Goal: Information Seeking & Learning: Find specific fact

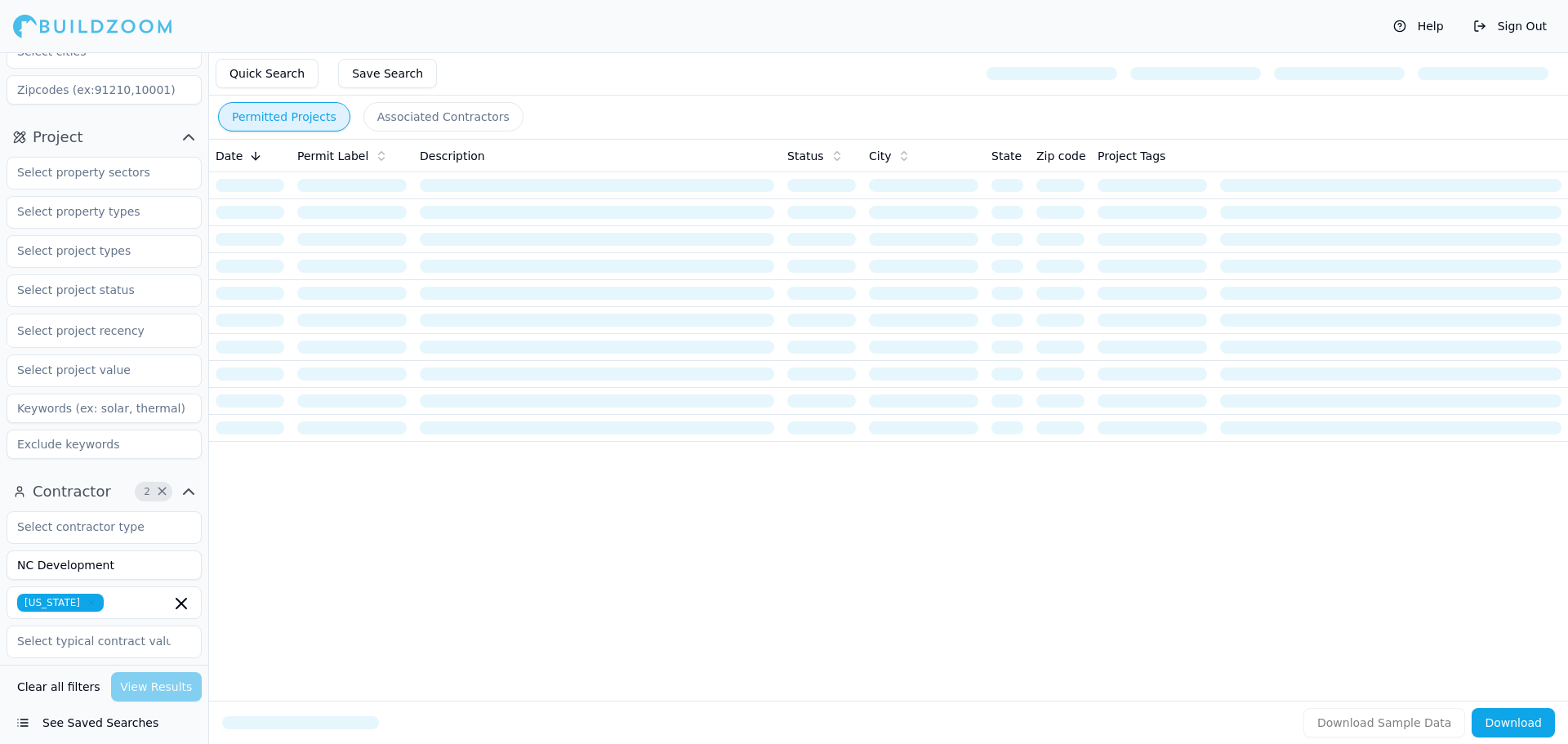
scroll to position [164, 0]
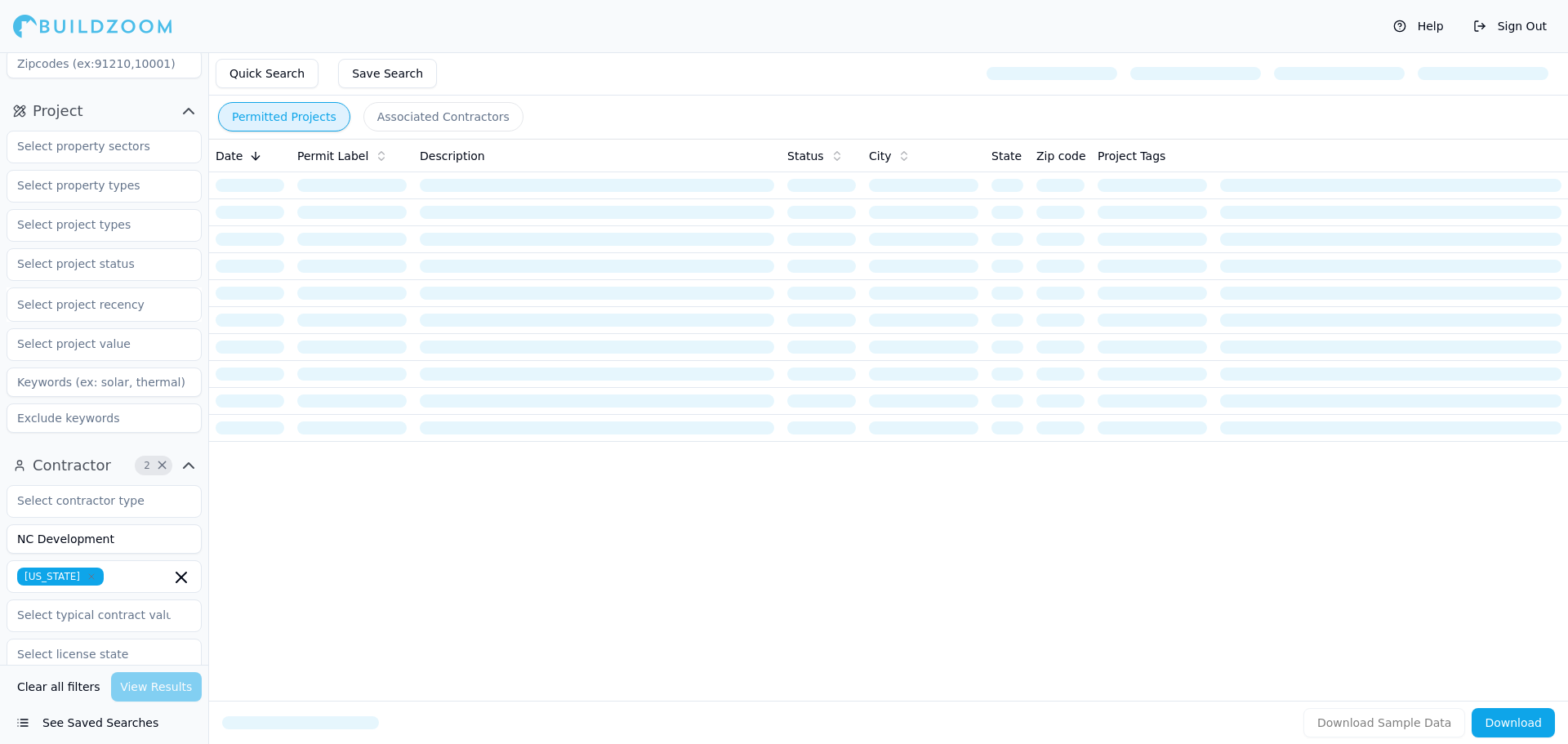
drag, startPoint x: 110, startPoint y: 552, endPoint x: -22, endPoint y: 543, distance: 132.3
click at [0, 543] on html "Help Sign Out Location Project Select project recency Contractor 2 × NC Develop…" at bounding box center [784, 372] width 1568 height 744
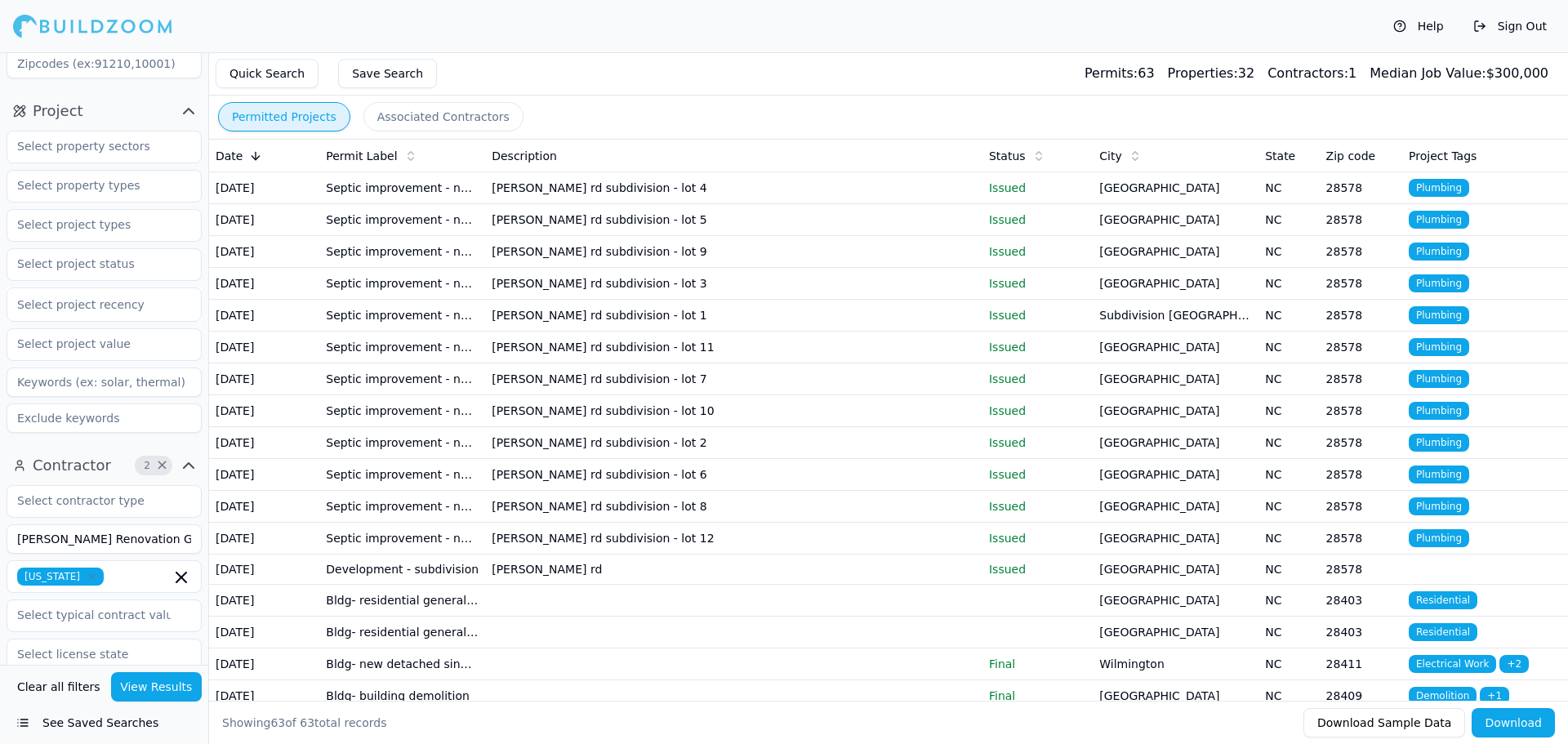
type input "[PERSON_NAME] Renovation Group"
click at [182, 578] on icon "button" at bounding box center [181, 577] width 10 height 10
click at [105, 460] on button "Contractor 1 ×" at bounding box center [103, 465] width 195 height 26
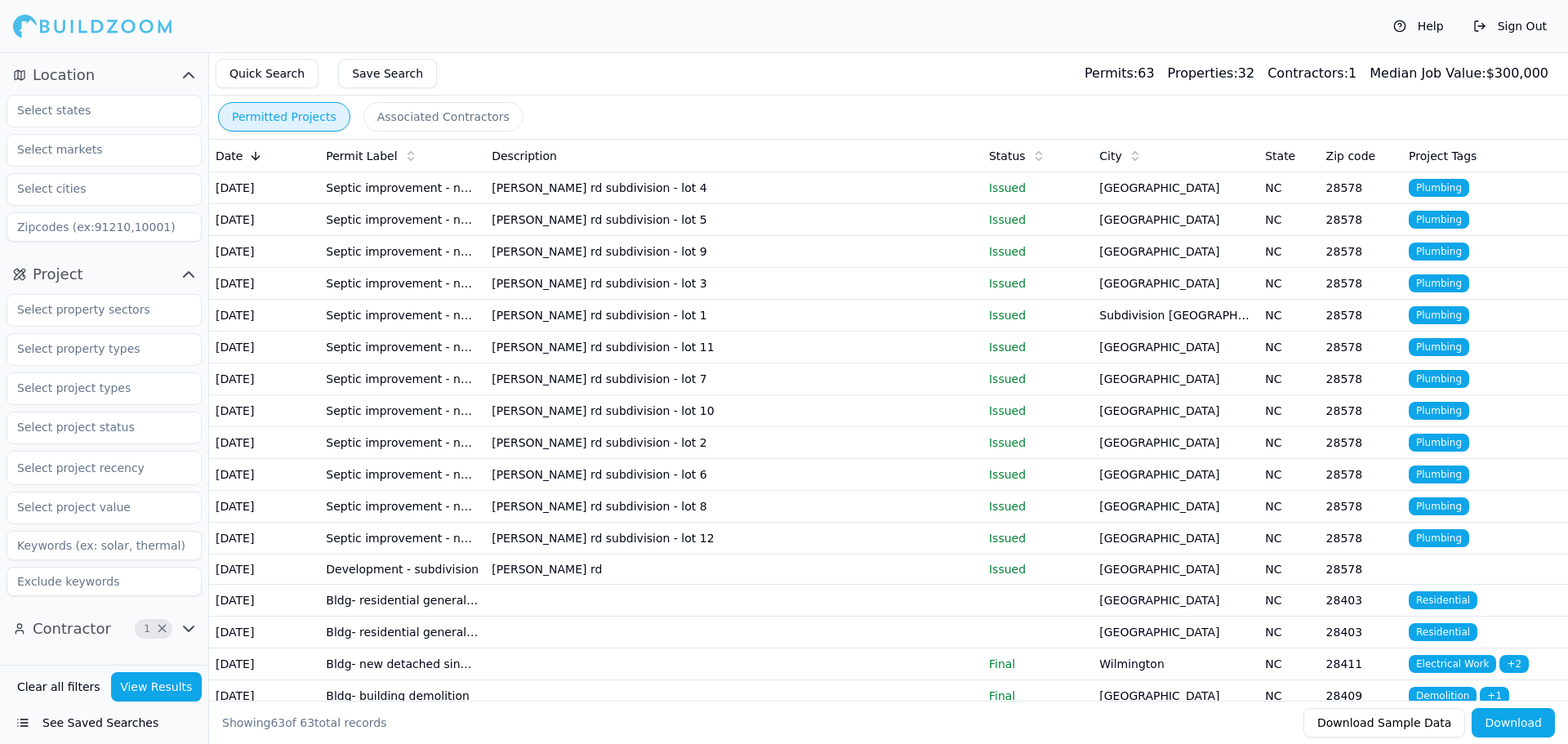
click at [185, 633] on icon "button" at bounding box center [189, 629] width 20 height 20
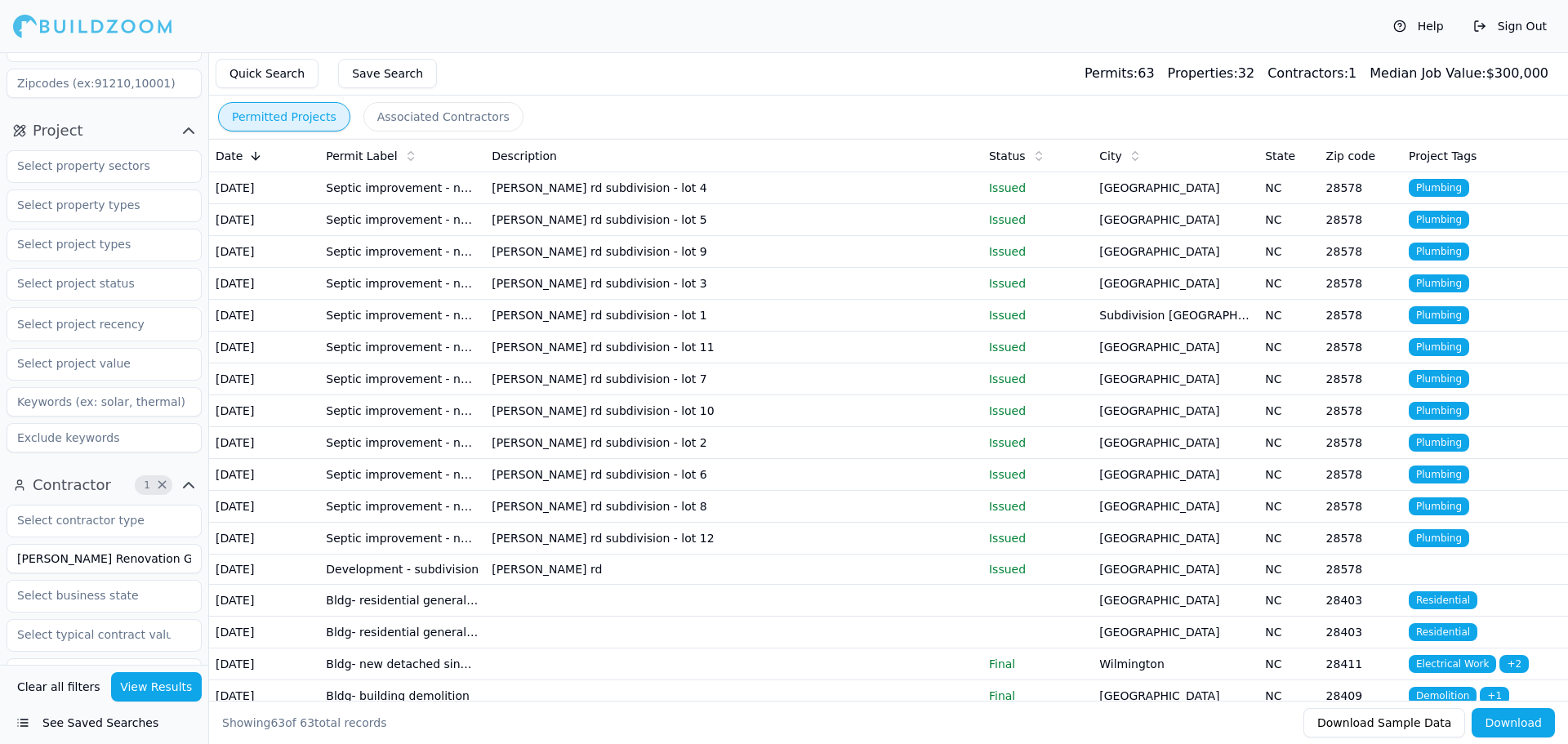
scroll to position [164, 0]
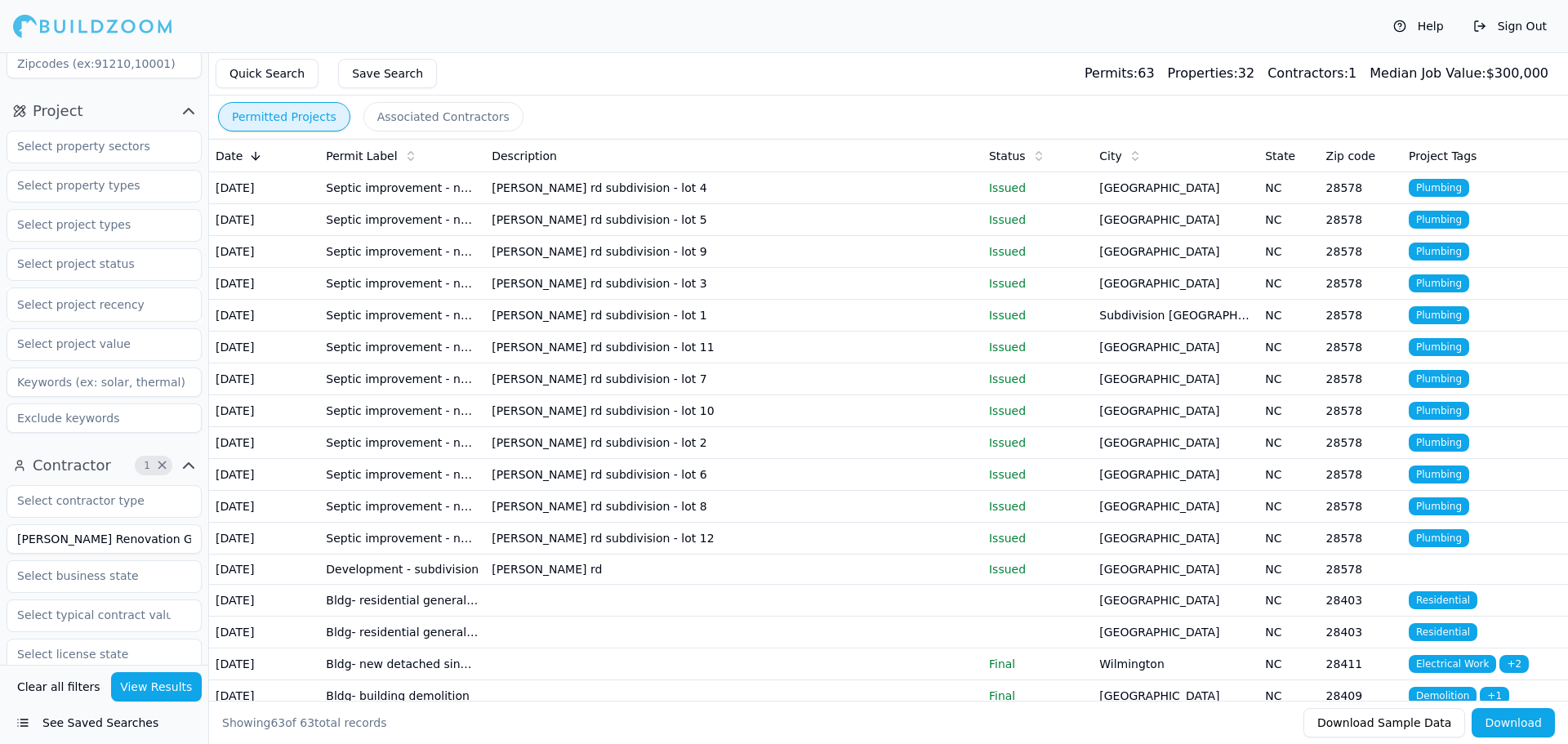
click at [168, 685] on button "View Results" at bounding box center [157, 686] width 92 height 30
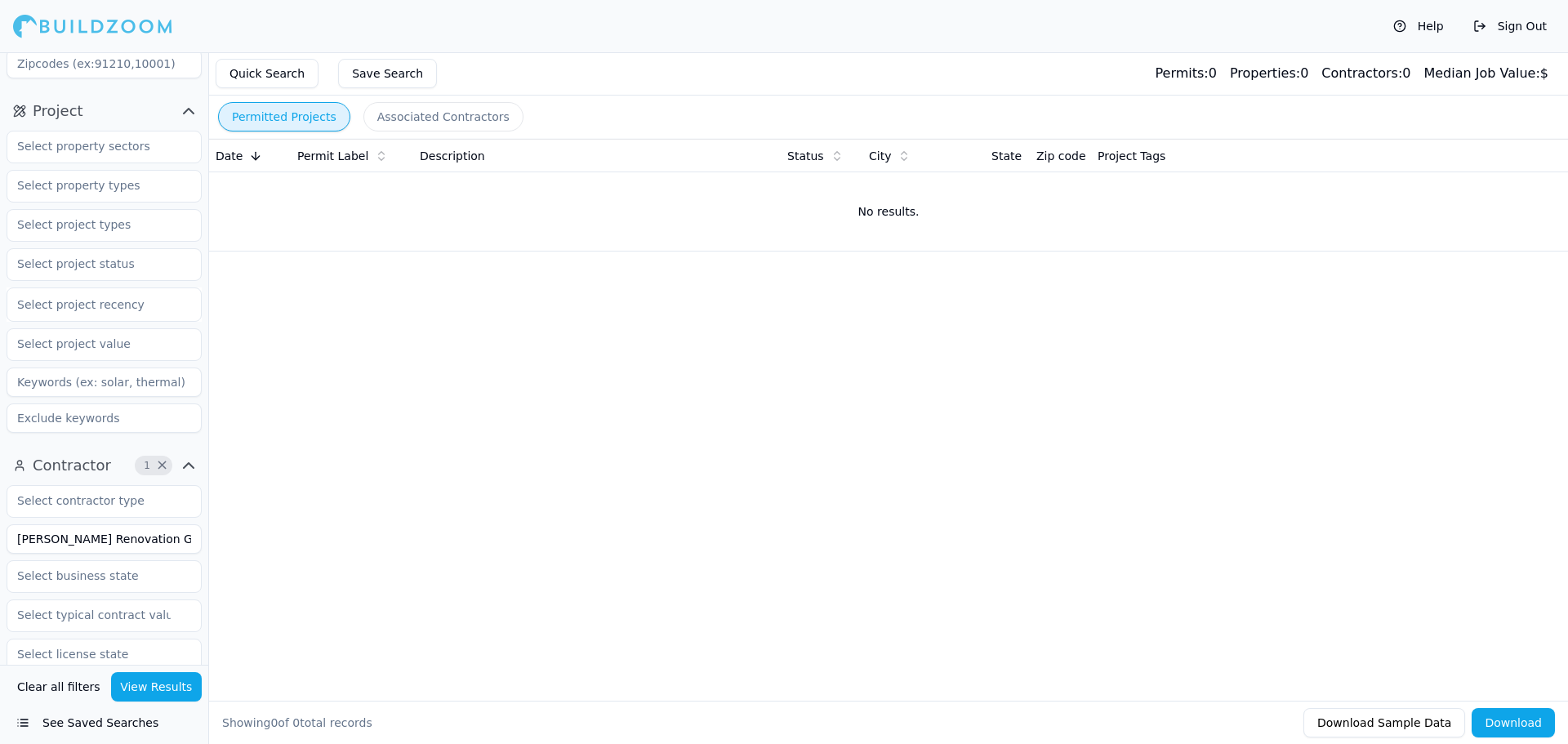
drag, startPoint x: 136, startPoint y: 536, endPoint x: -46, endPoint y: 536, distance: 182.0
click at [0, 536] on html "Help Sign Out Location Project Select project recency Contractor 1 × [PERSON_NA…" at bounding box center [784, 372] width 1568 height 744
click at [85, 448] on div "Contractor Verified License Has Phone Has Email Has Permits Min Permits (All Ti…" at bounding box center [104, 725] width 208 height 559
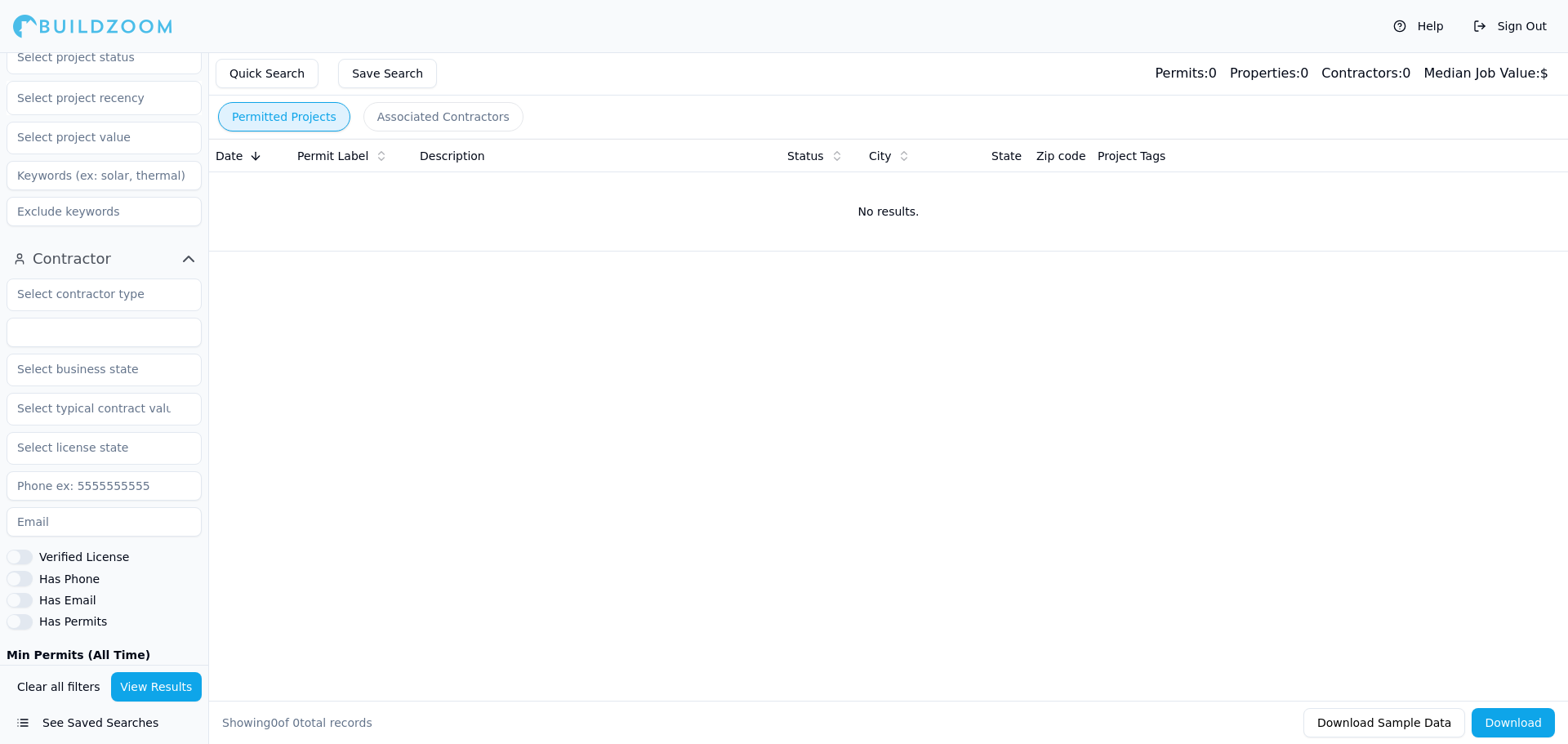
scroll to position [409, 0]
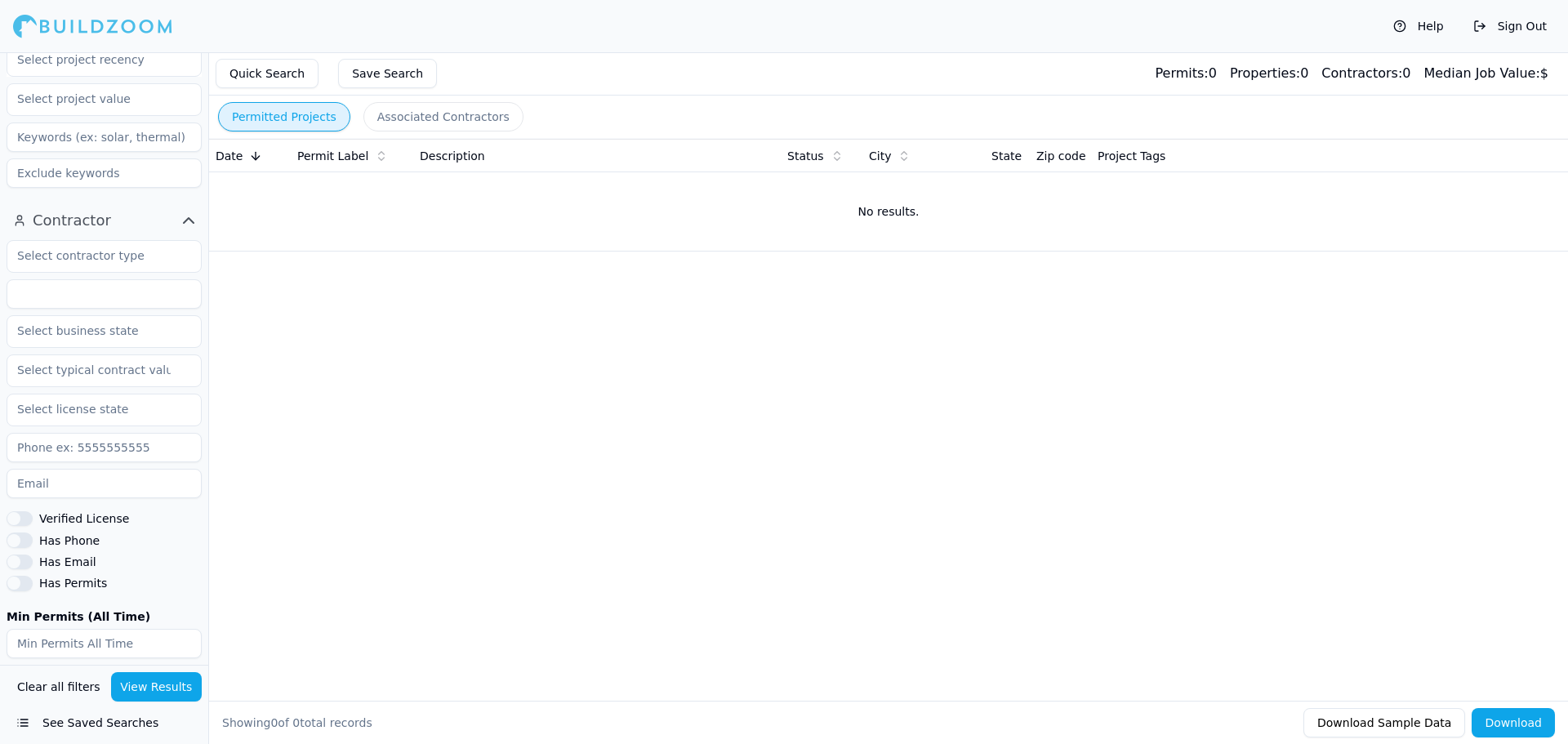
click at [113, 293] on input at bounding box center [103, 294] width 195 height 30
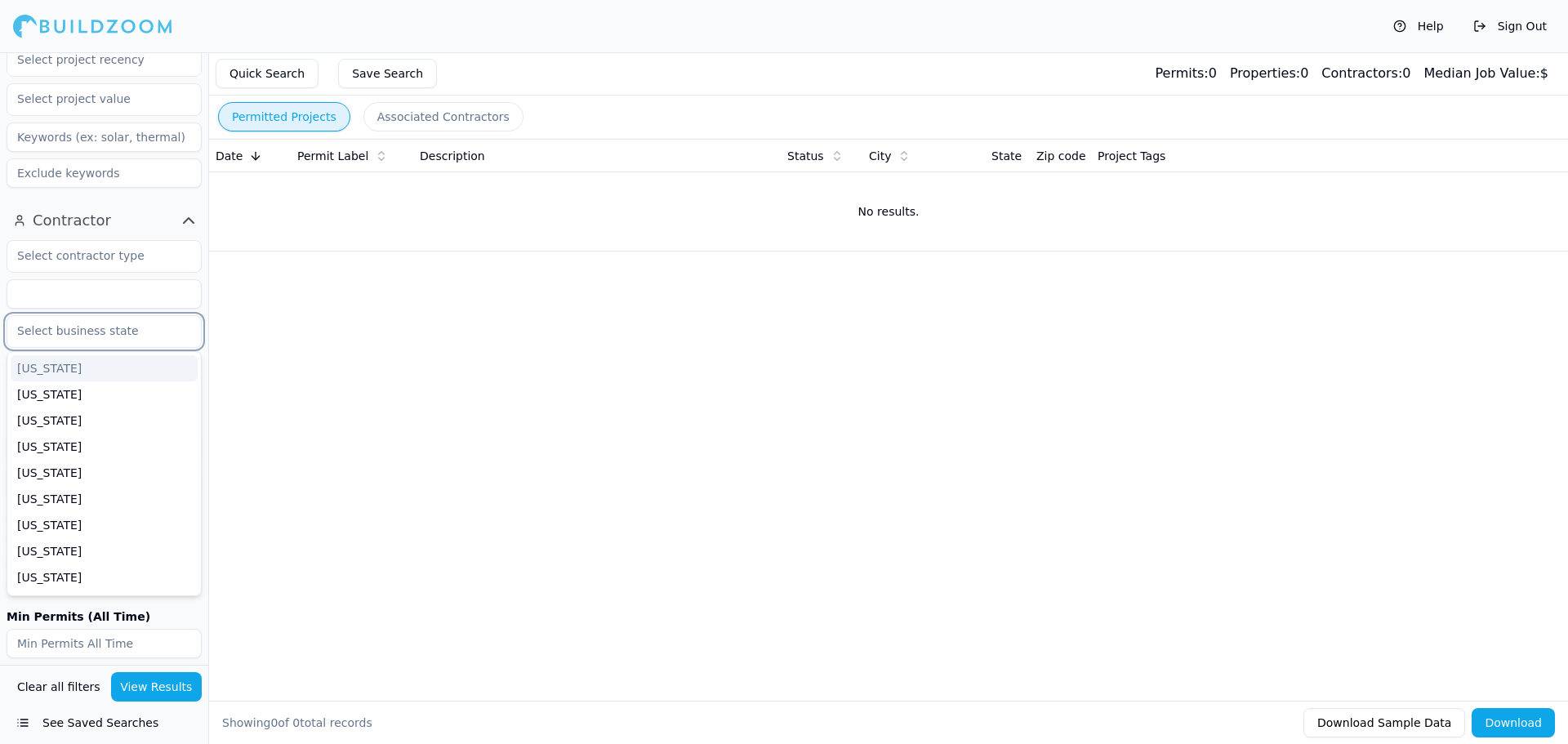
click at [114, 321] on input "text" at bounding box center [93, 331] width 173 height 30
click at [134, 211] on button "Contractor" at bounding box center [103, 220] width 195 height 26
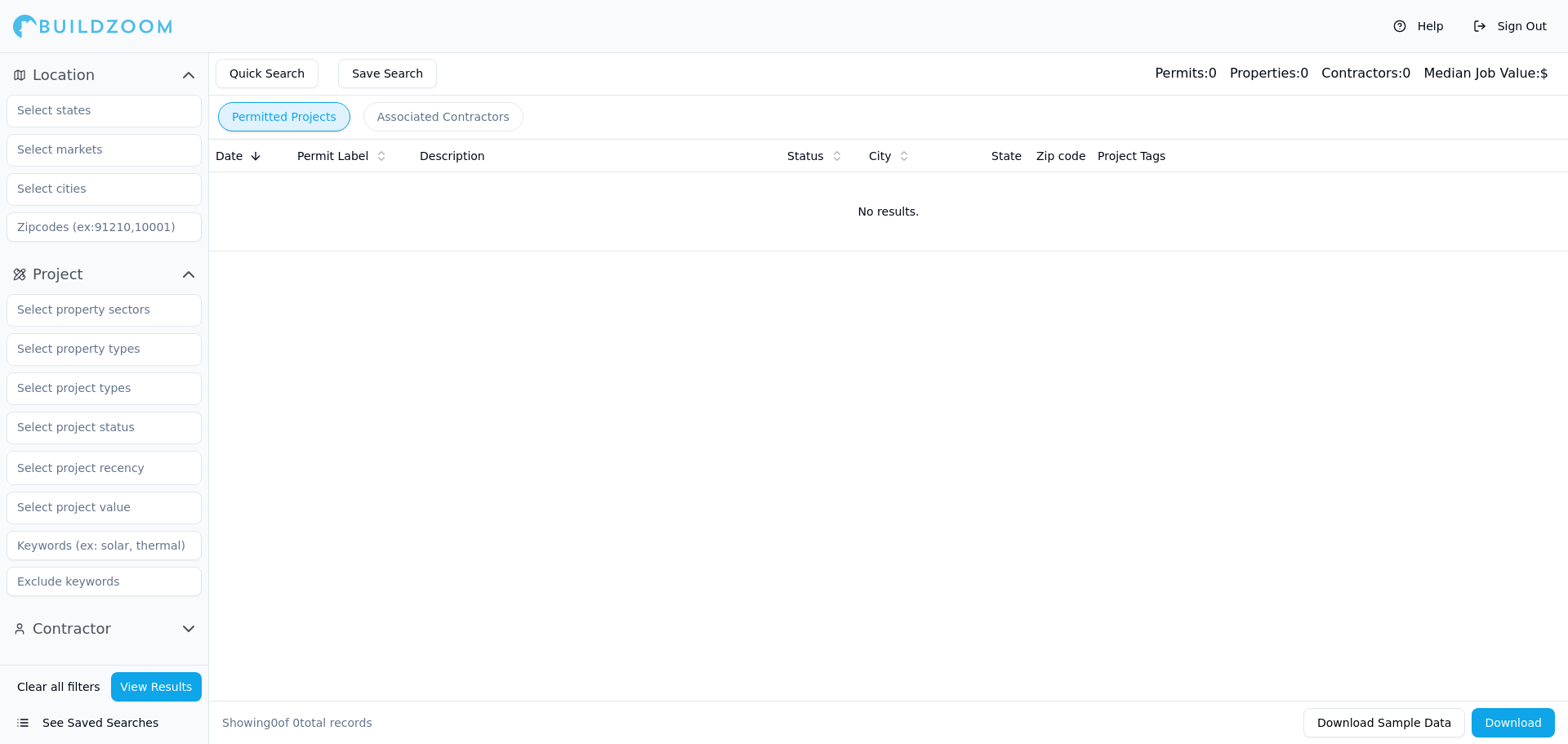
click at [187, 625] on icon "button" at bounding box center [189, 629] width 20 height 20
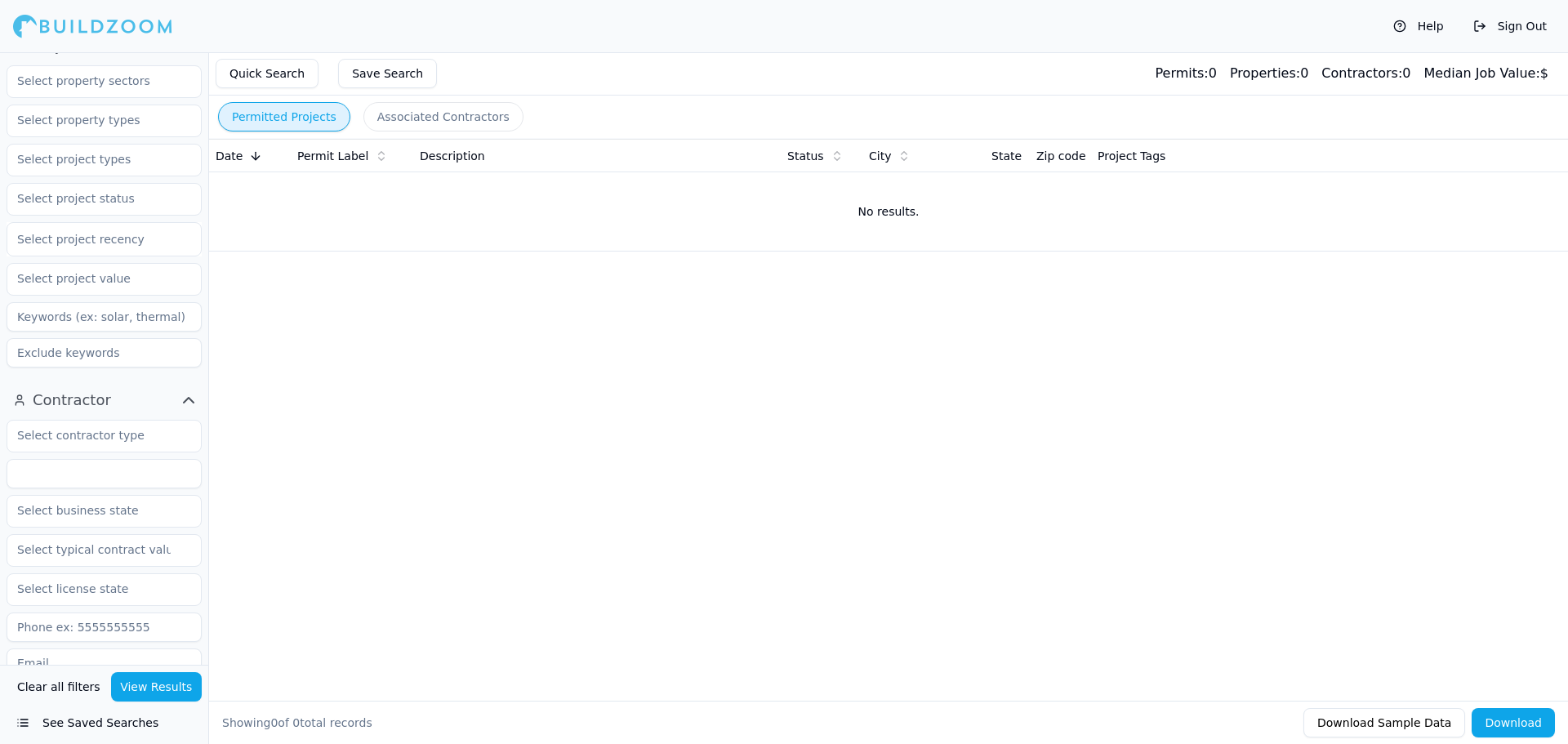
scroll to position [245, 0]
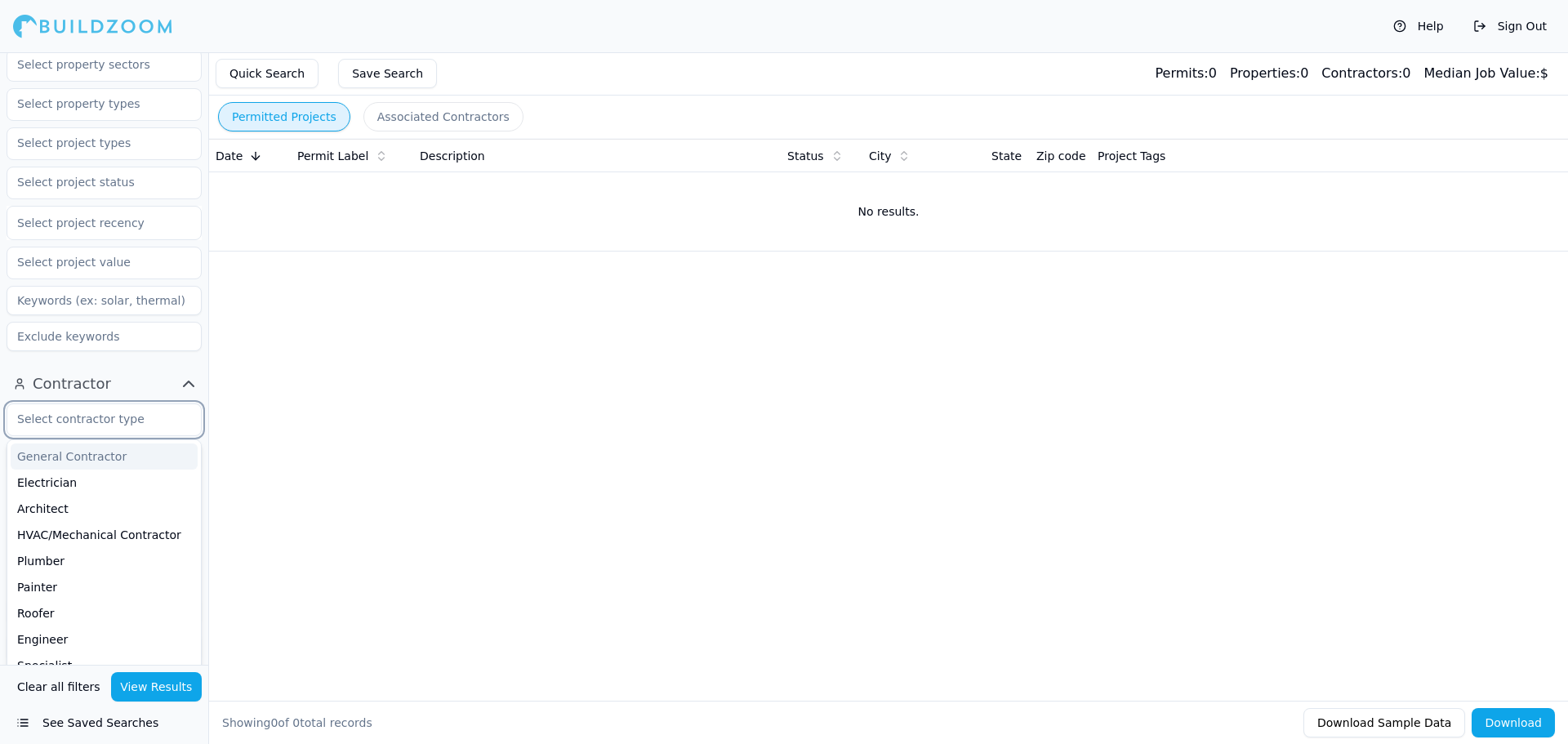
click at [133, 421] on input "text" at bounding box center [93, 419] width 173 height 30
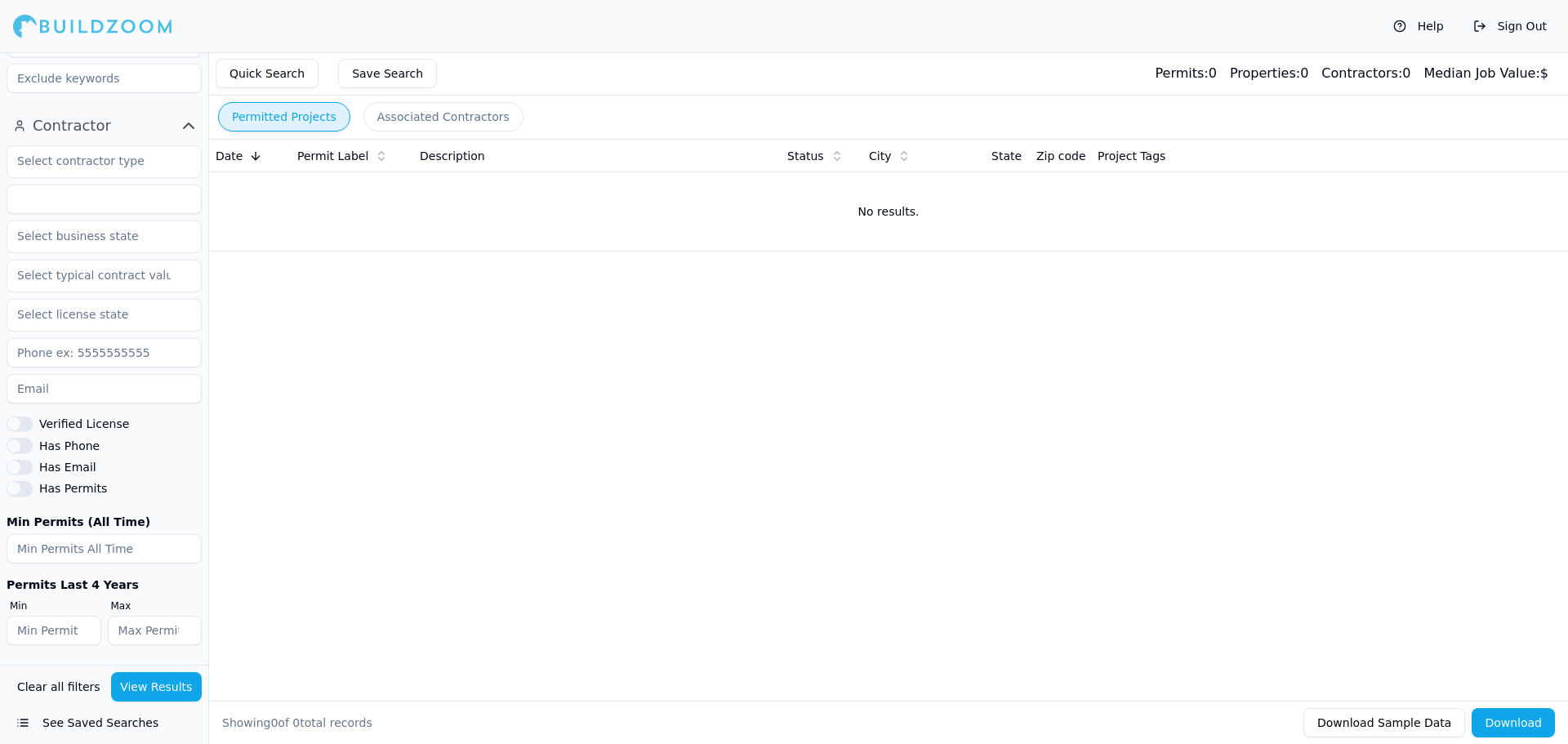
click at [278, 374] on div "Date Permit Label Description Status City State Zip code Project Tags No result…" at bounding box center [888, 394] width 1359 height 509
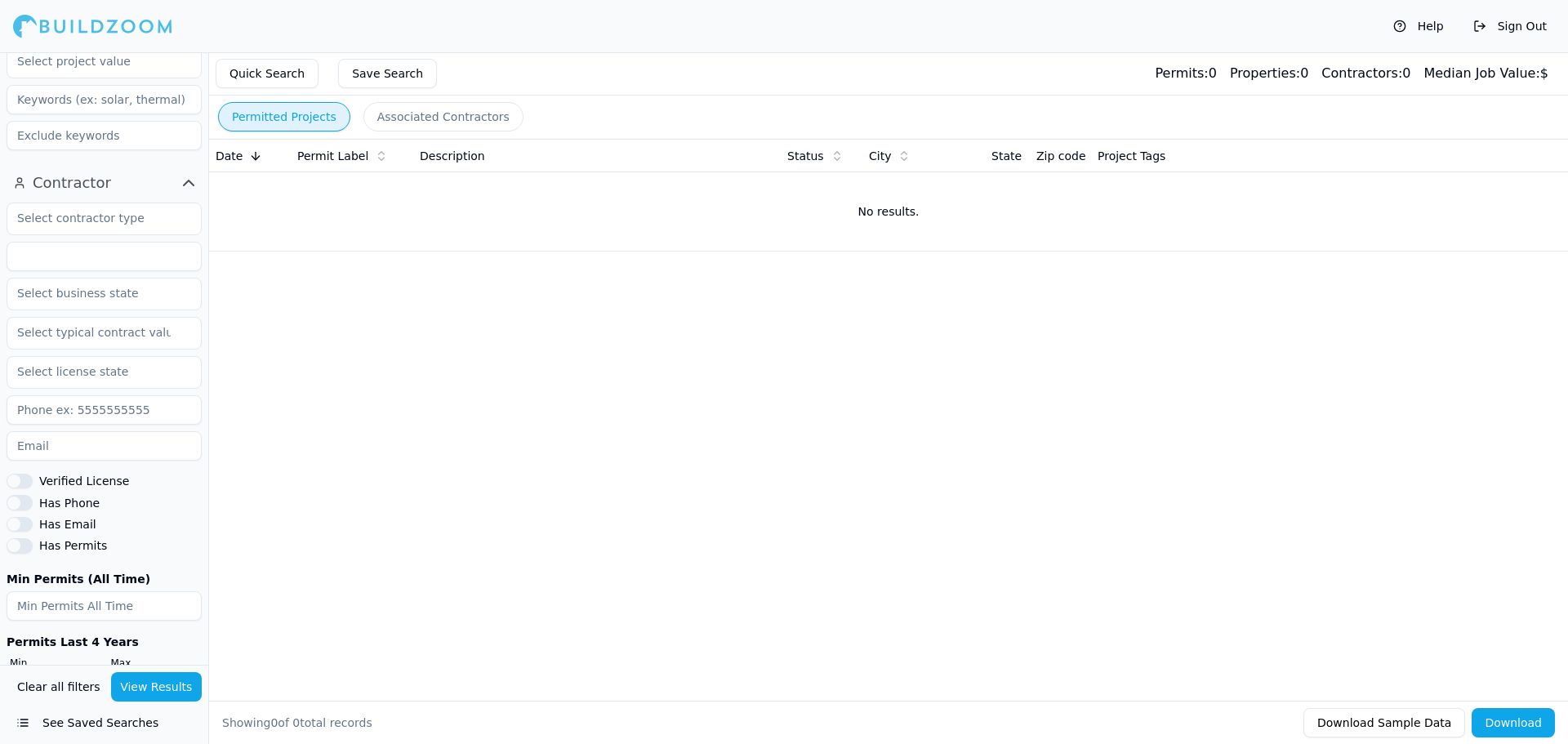
scroll to position [258, 0]
